Goal: Information Seeking & Learning: Learn about a topic

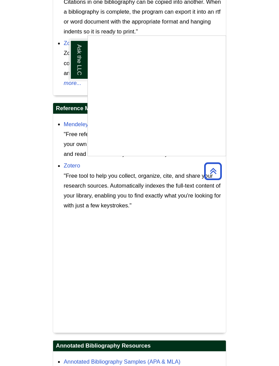
scroll to position [1040, 0]
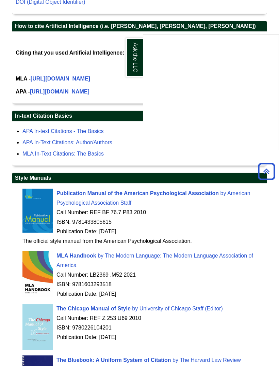
scroll to position [1439, 0]
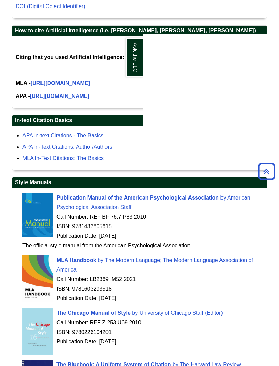
click at [177, 193] on div "Ask the LLC" at bounding box center [139, 183] width 279 height 366
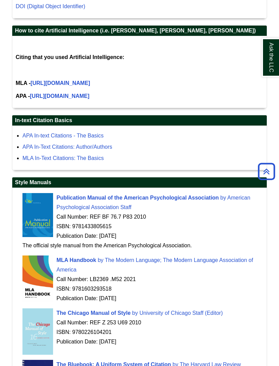
click at [213, 231] on div "ISBN: 9781433805615" at bounding box center [142, 226] width 241 height 10
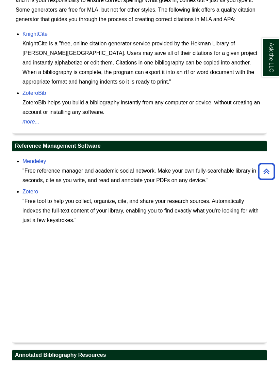
scroll to position [731, 0]
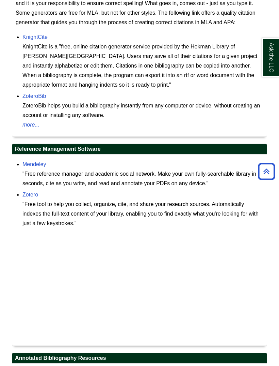
click at [207, 150] on h2 "Reference Management Software" at bounding box center [139, 149] width 255 height 11
click at [227, 122] on link "more..." at bounding box center [142, 125] width 241 height 10
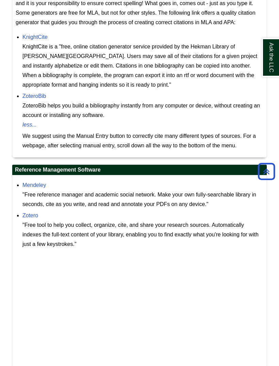
click at [238, 112] on div "ZoteroBib helps you build a bibliography instantly from any computer or device,…" at bounding box center [142, 110] width 241 height 19
click at [232, 164] on div "Citation Generators Citation generators are web-based tools that assist you in …" at bounding box center [139, 64] width 255 height 199
click at [237, 189] on div "Mendeley "Free reference manager and academic social network. Make your own ful…" at bounding box center [142, 194] width 241 height 29
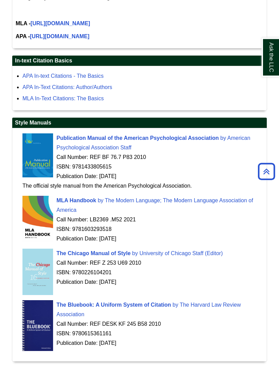
scroll to position [1604, 0]
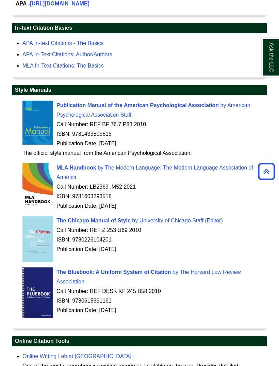
click at [211, 252] on div "Publication Date: [DATE]" at bounding box center [142, 250] width 241 height 10
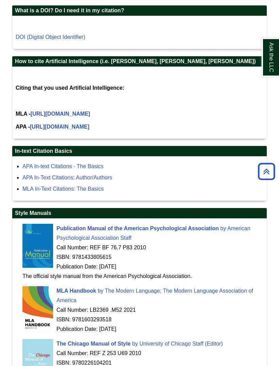
scroll to position [1428, 0]
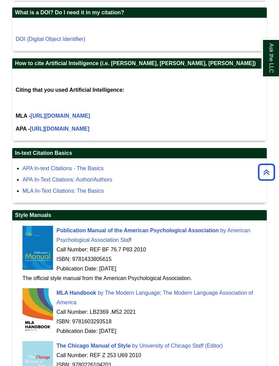
click at [201, 338] on div "MLA Handbook by The Modern Language; The Modern Language Association of America…" at bounding box center [142, 312] width 241 height 51
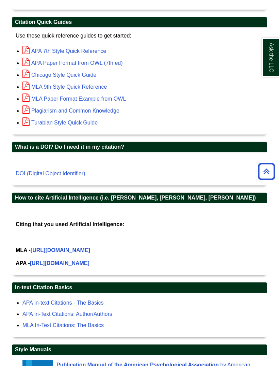
click at [194, 327] on div "MLA In-Text Citations: The Basics" at bounding box center [142, 325] width 241 height 10
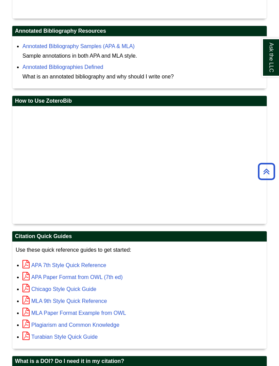
scroll to position [1078, 0]
click at [128, 49] on link "Annotated Bibliography Samples (APA & MLA)" at bounding box center [78, 47] width 112 height 6
